Goal: Find specific page/section: Find specific page/section

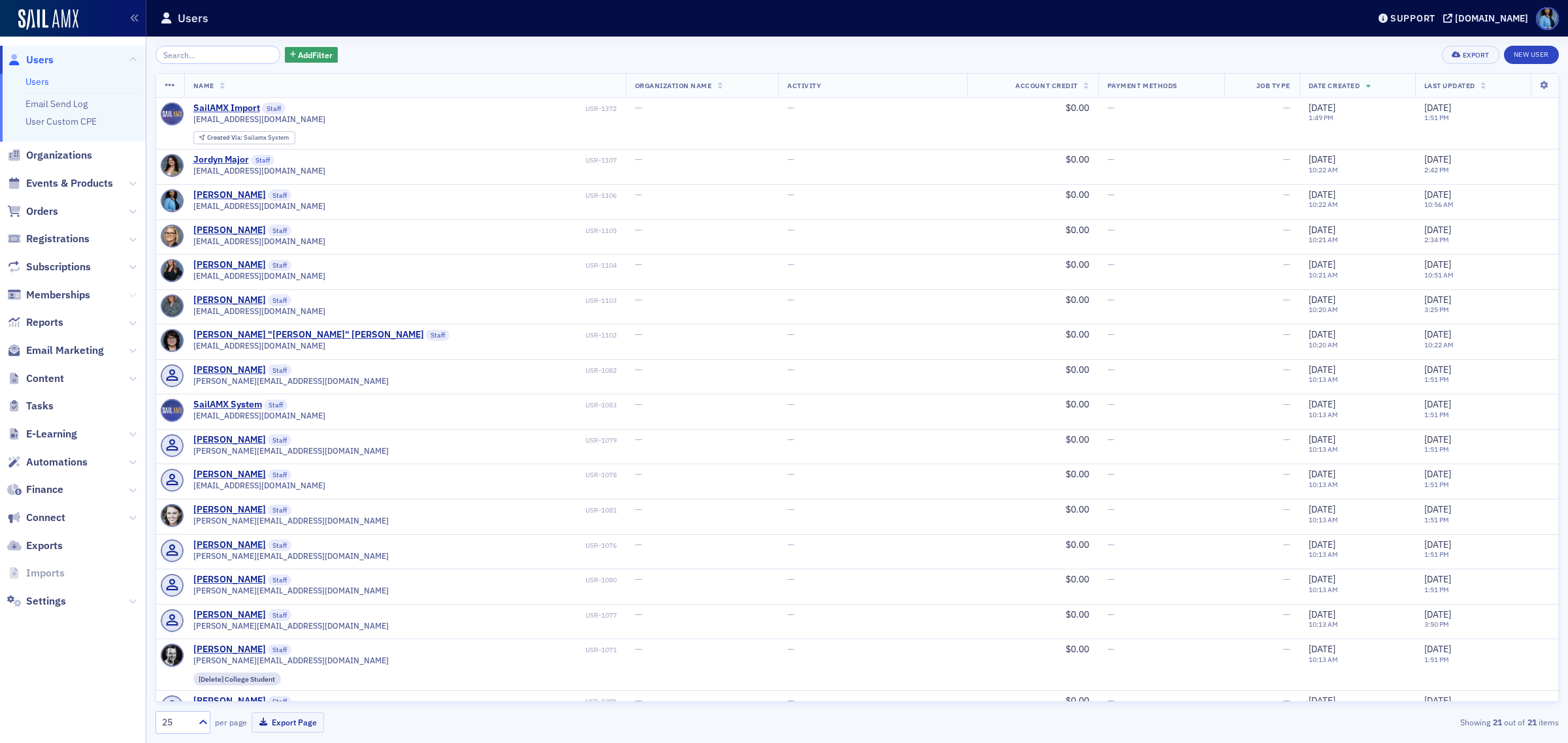
click at [134, 299] on button at bounding box center [132, 295] width 8 height 14
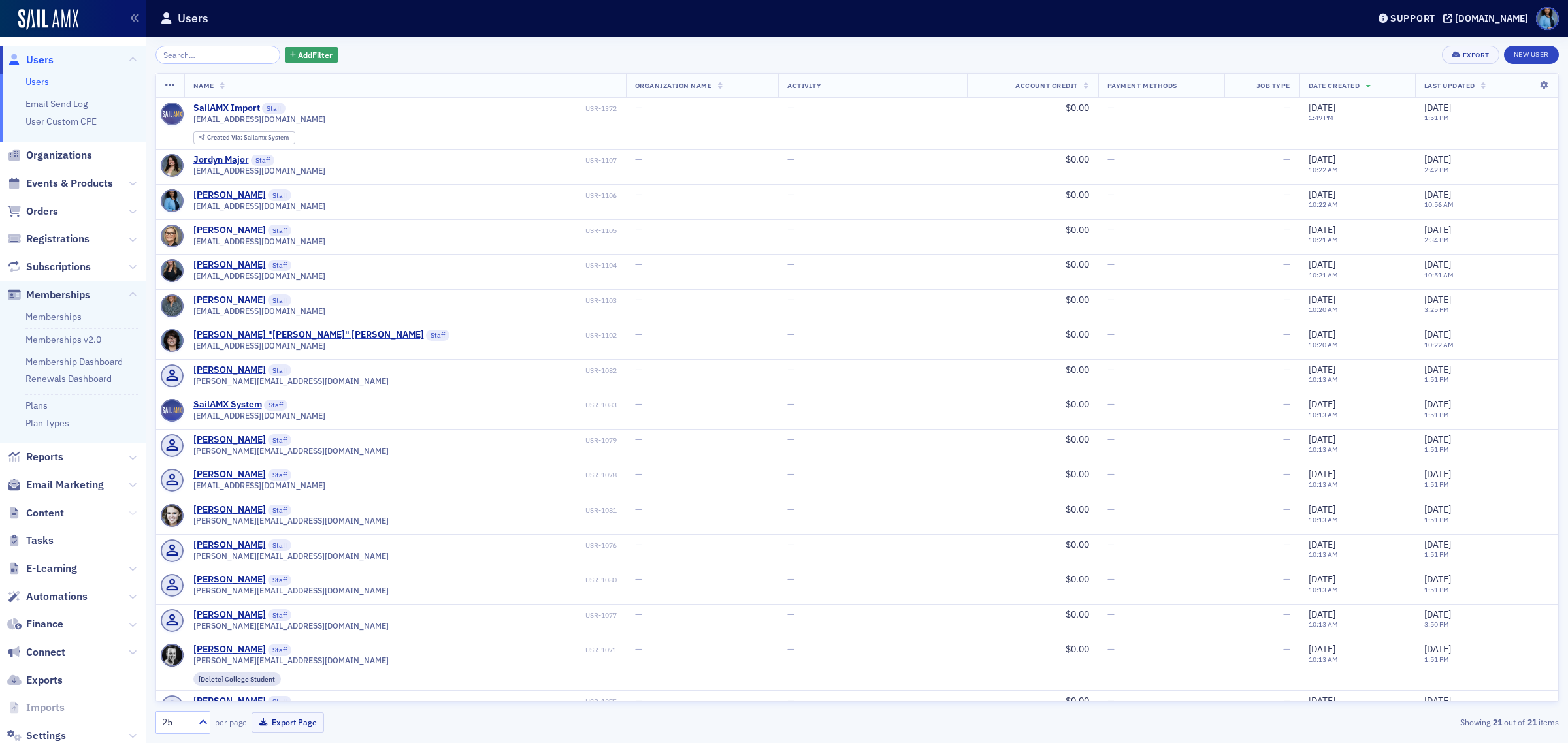
click at [129, 514] on icon at bounding box center [132, 513] width 8 height 8
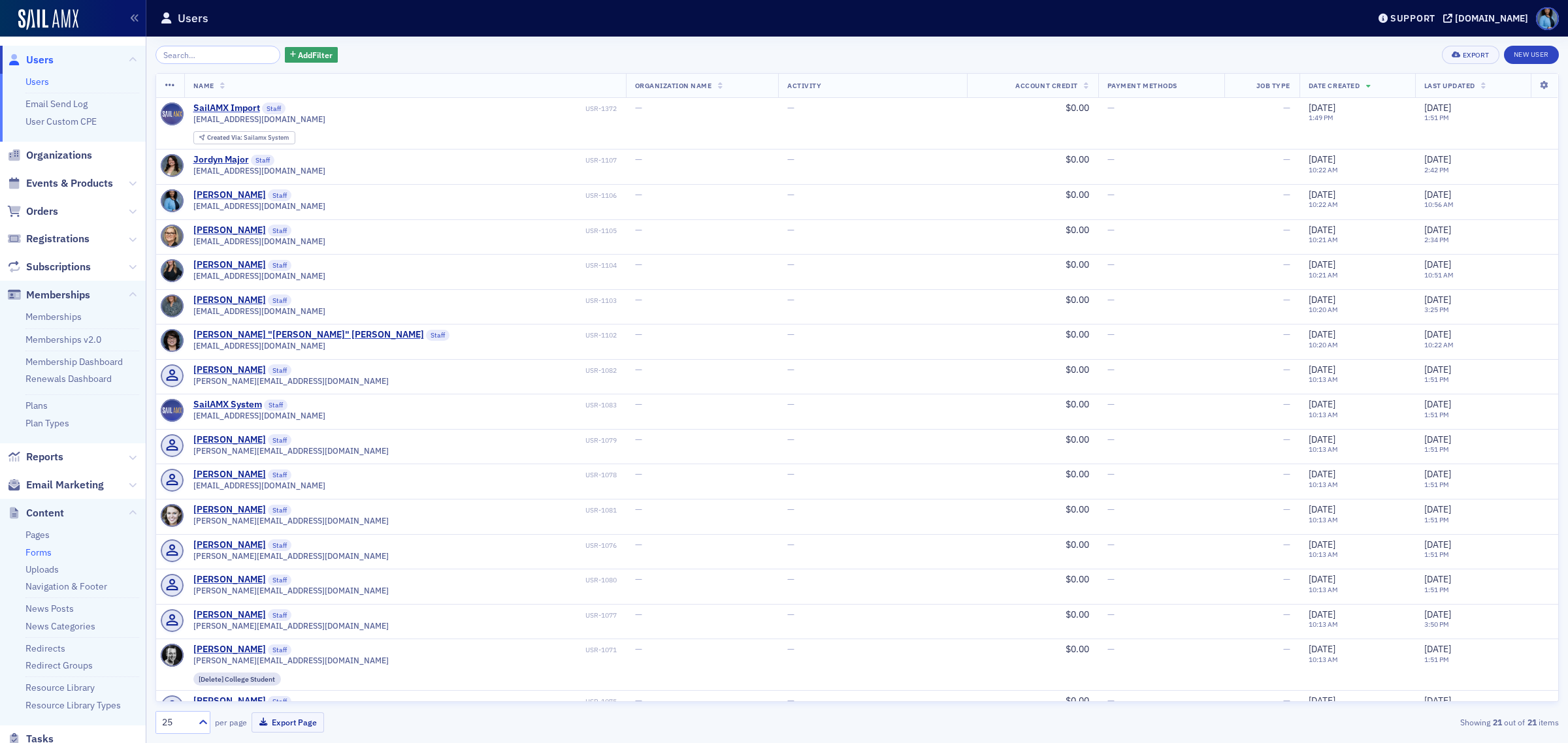
click at [38, 550] on link "Forms" at bounding box center [38, 552] width 26 height 12
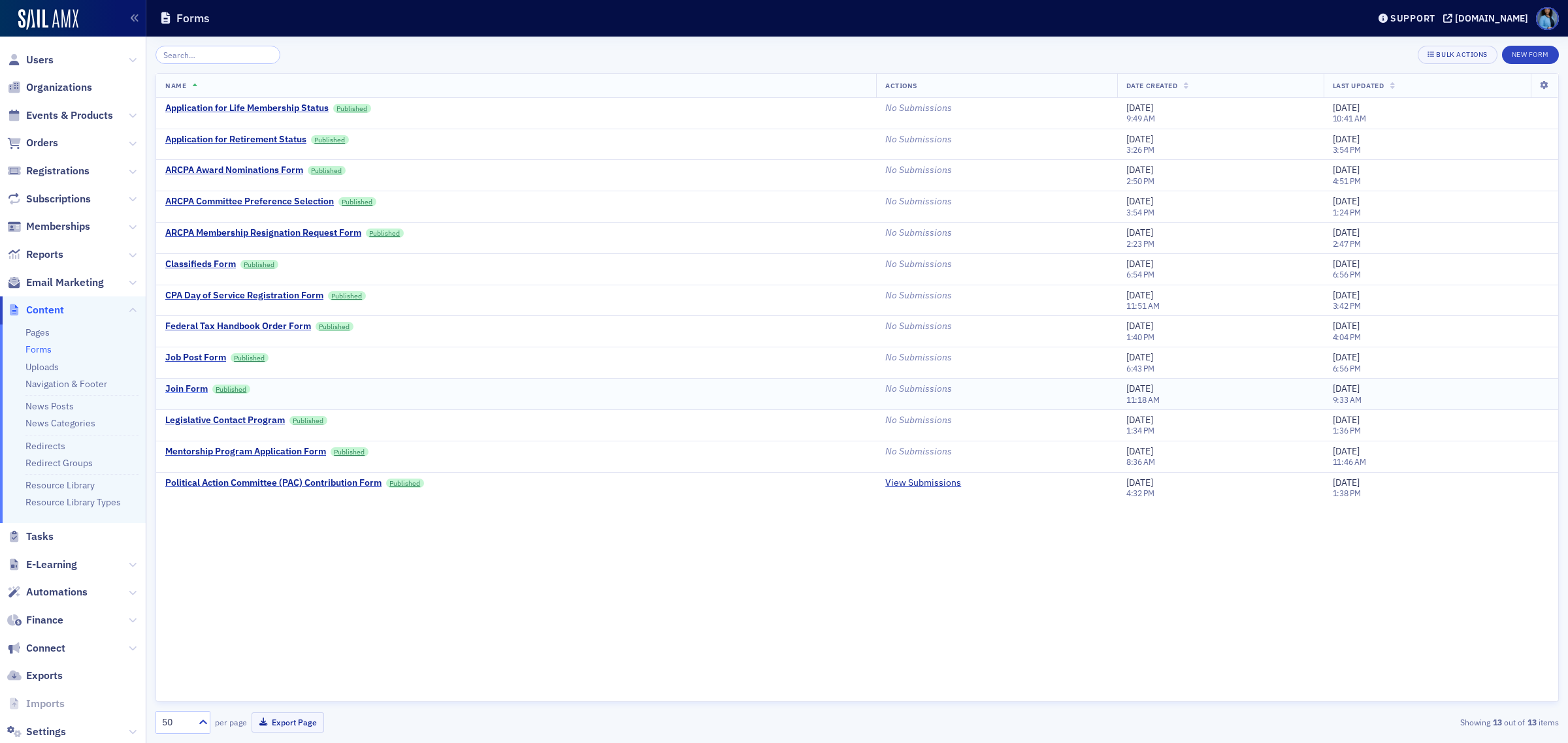
click at [185, 389] on div "Join Form" at bounding box center [186, 389] width 43 height 12
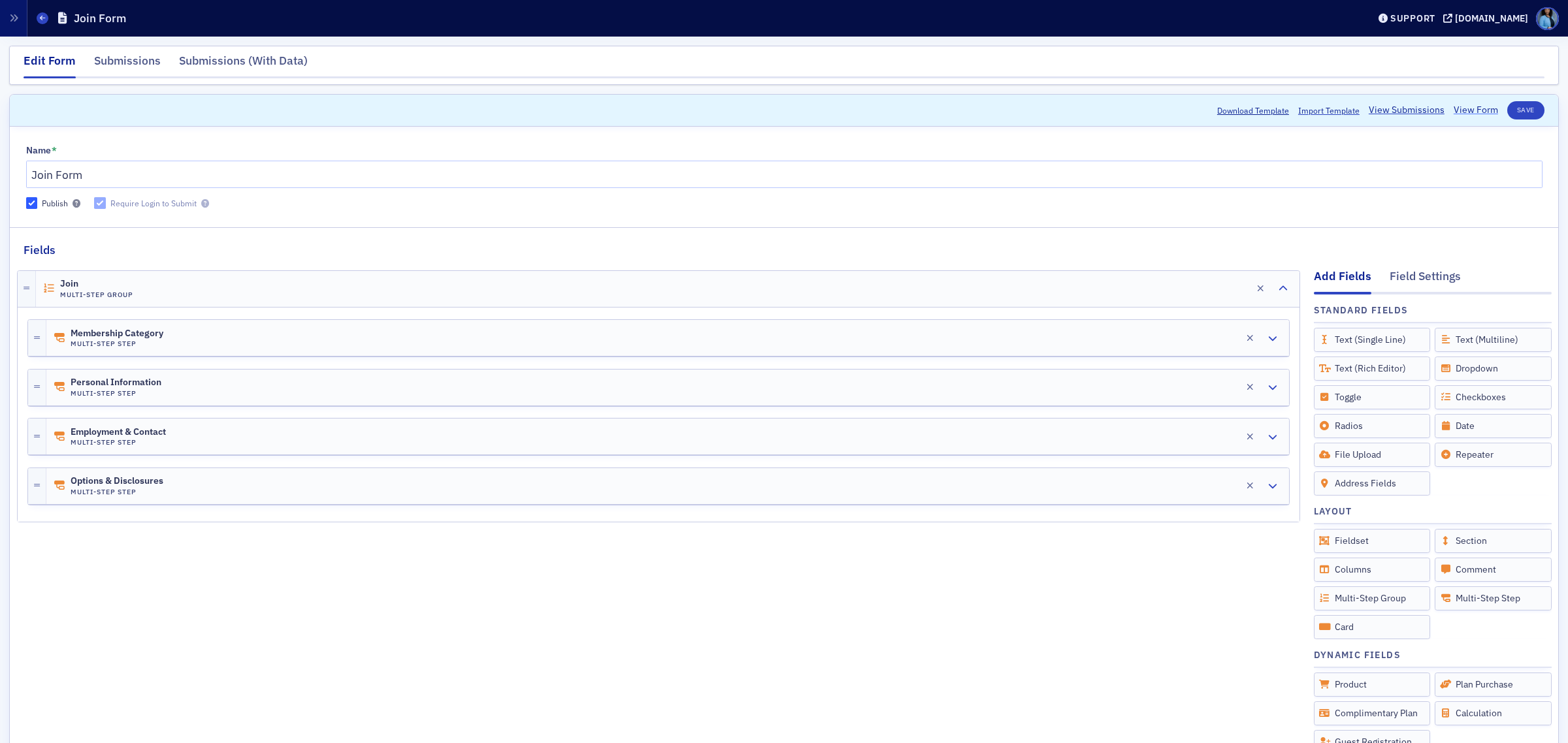
click at [1464, 109] on link "View Form" at bounding box center [1476, 109] width 44 height 14
